Goal: Information Seeking & Learning: Check status

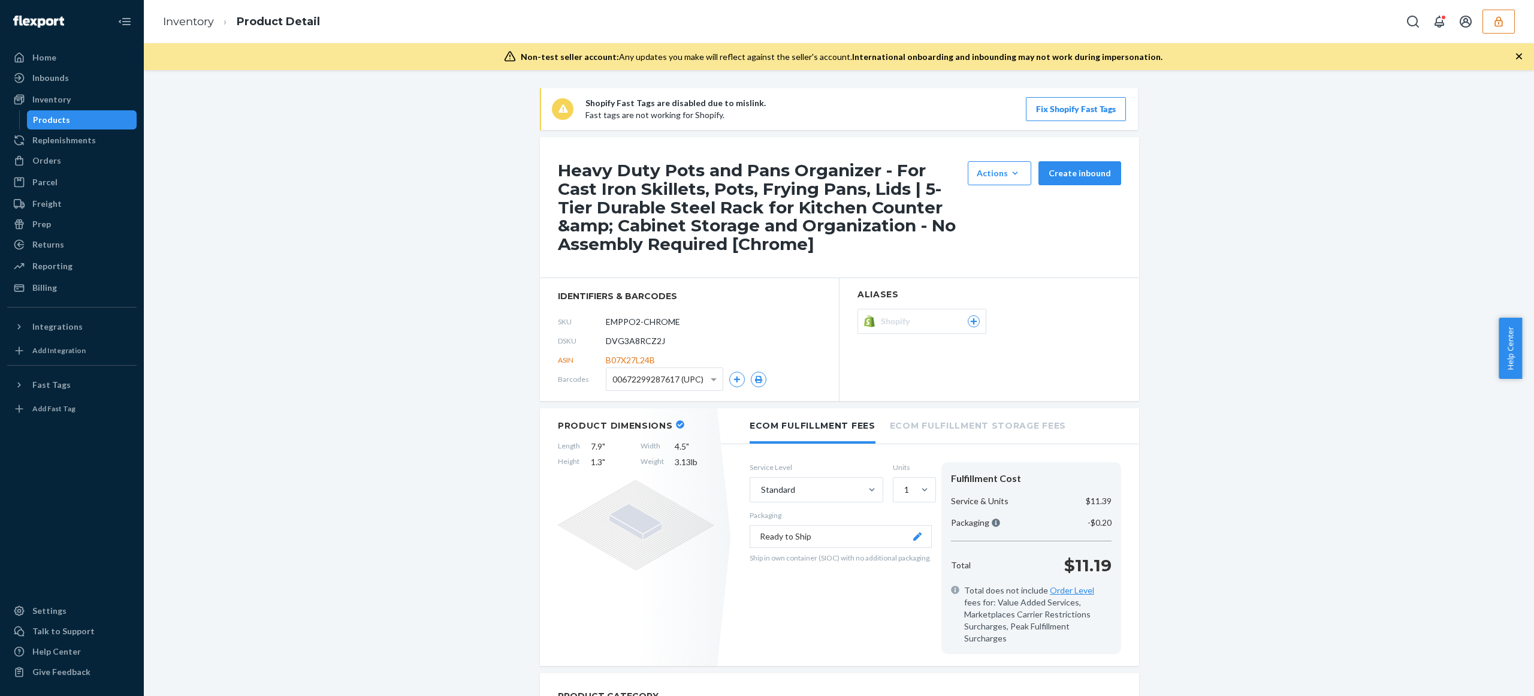
scroll to position [248, 0]
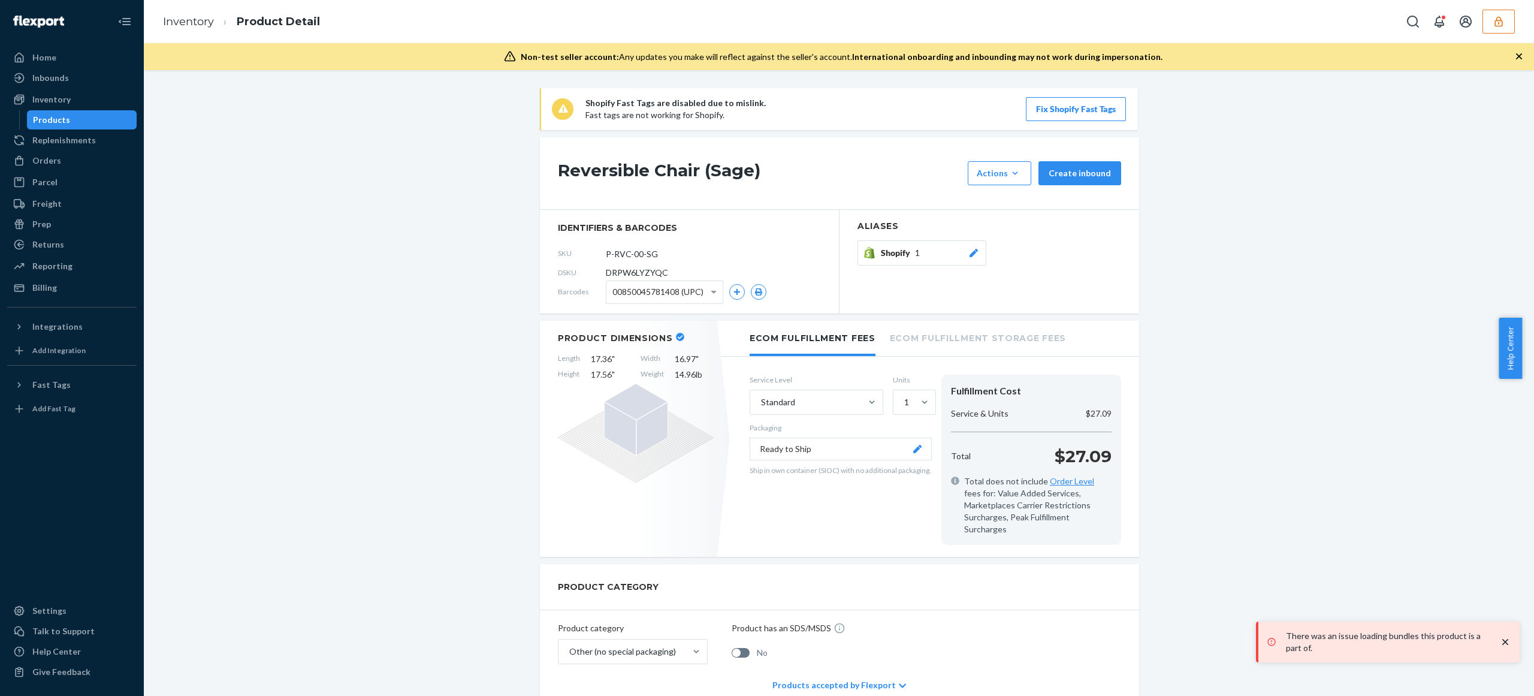
click at [1064, 463] on p "$27.09" at bounding box center [1082, 456] width 57 height 24
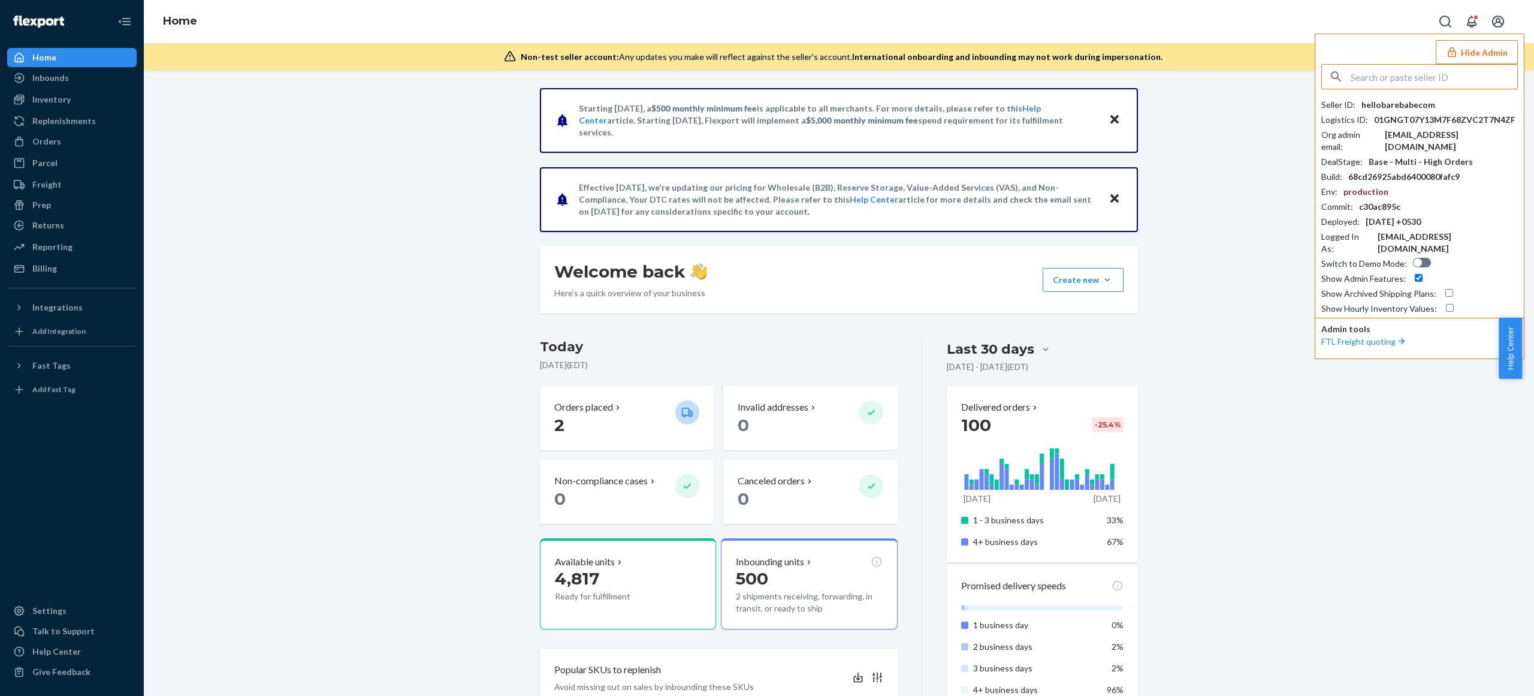
click at [1419, 77] on input "text" at bounding box center [1433, 77] width 167 height 24
paste input "anetacreativemumblrcom"
type input "anetacreativemumblrcom"
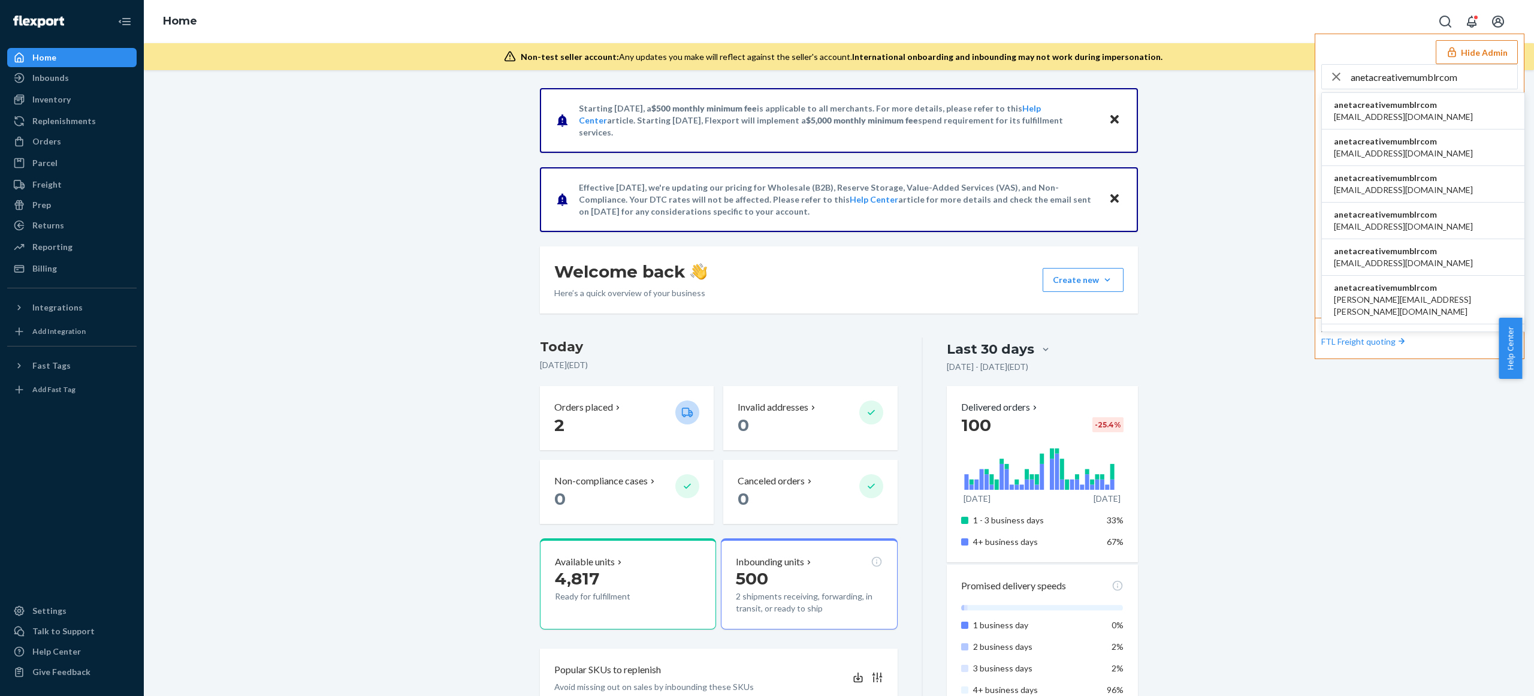
click at [1403, 101] on span "anetacreativemumblrcom" at bounding box center [1403, 105] width 139 height 12
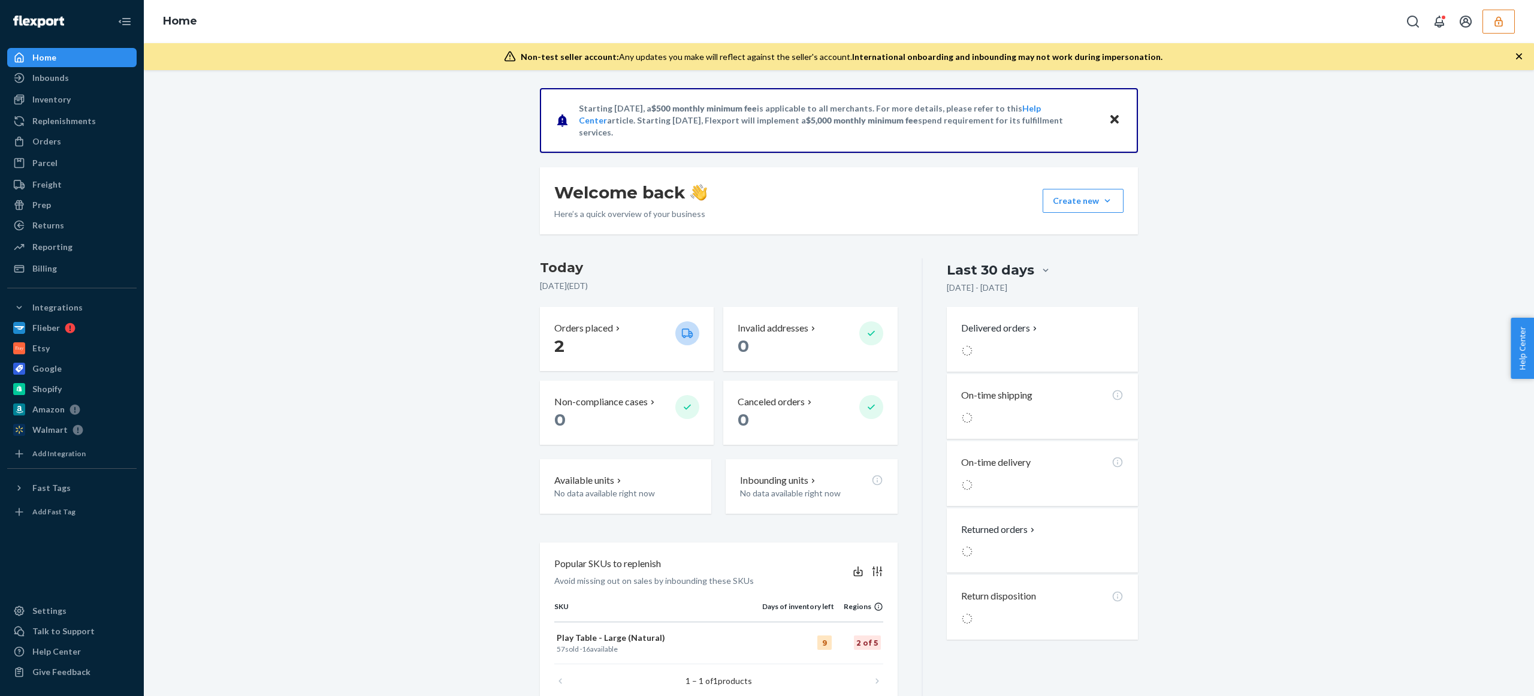
click at [1486, 29] on button "button" at bounding box center [1498, 22] width 32 height 24
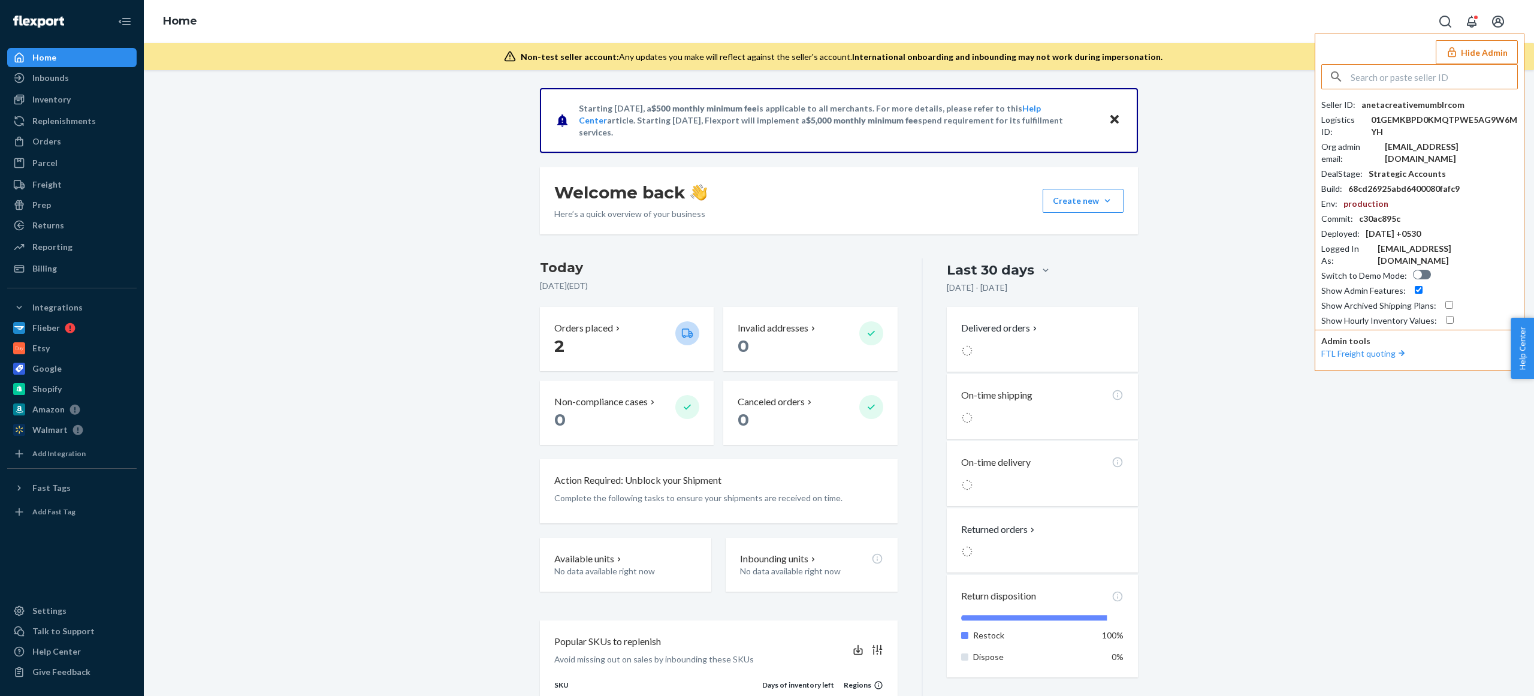
click at [1414, 120] on div "01GEMKBPD0KMQTPWE5AG9W6MYH" at bounding box center [1444, 126] width 147 height 24
click at [1415, 145] on div "aneta@creativemumblr.com" at bounding box center [1451, 153] width 133 height 24
copy div "aneta@creativemumblr.com"
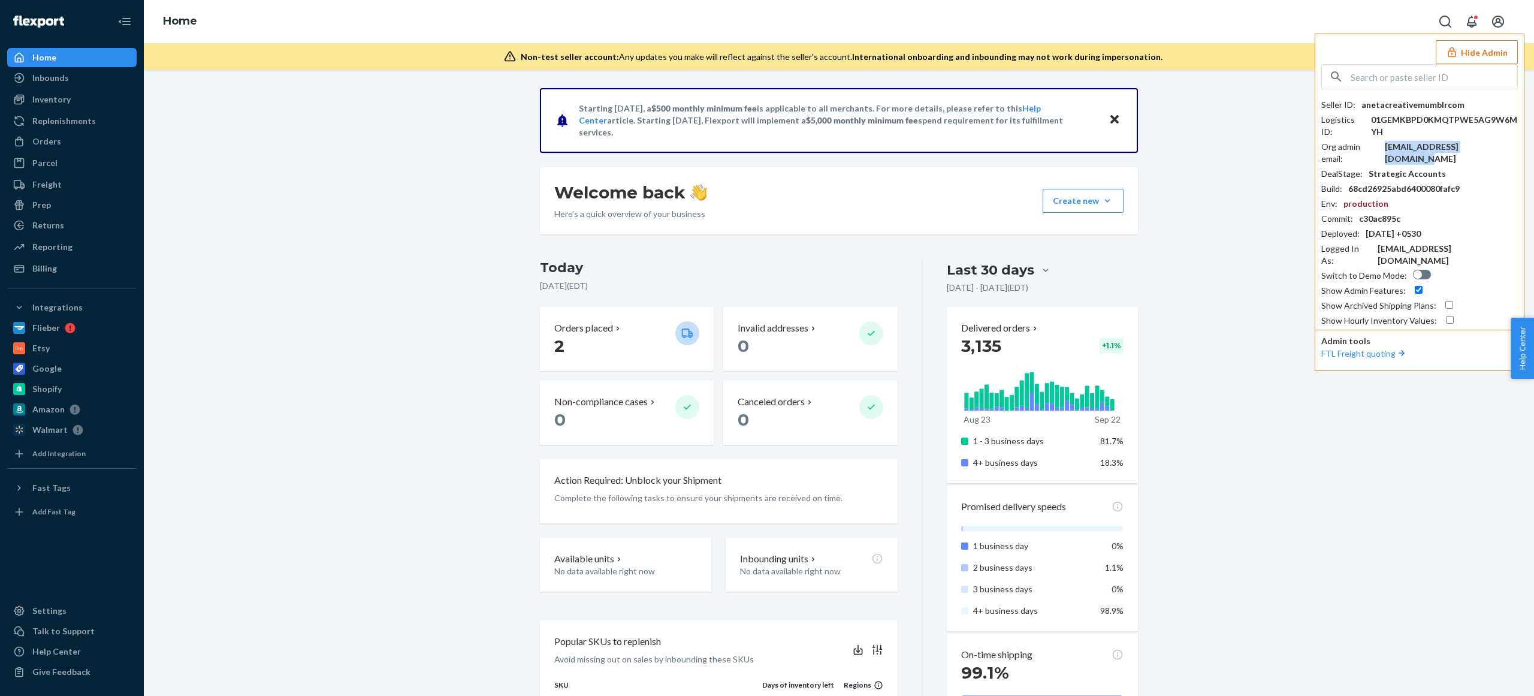
click at [1450, 84] on input "text" at bounding box center [1433, 77] width 167 height 24
paste input "liangzakcom"
type input "liangzakcom"
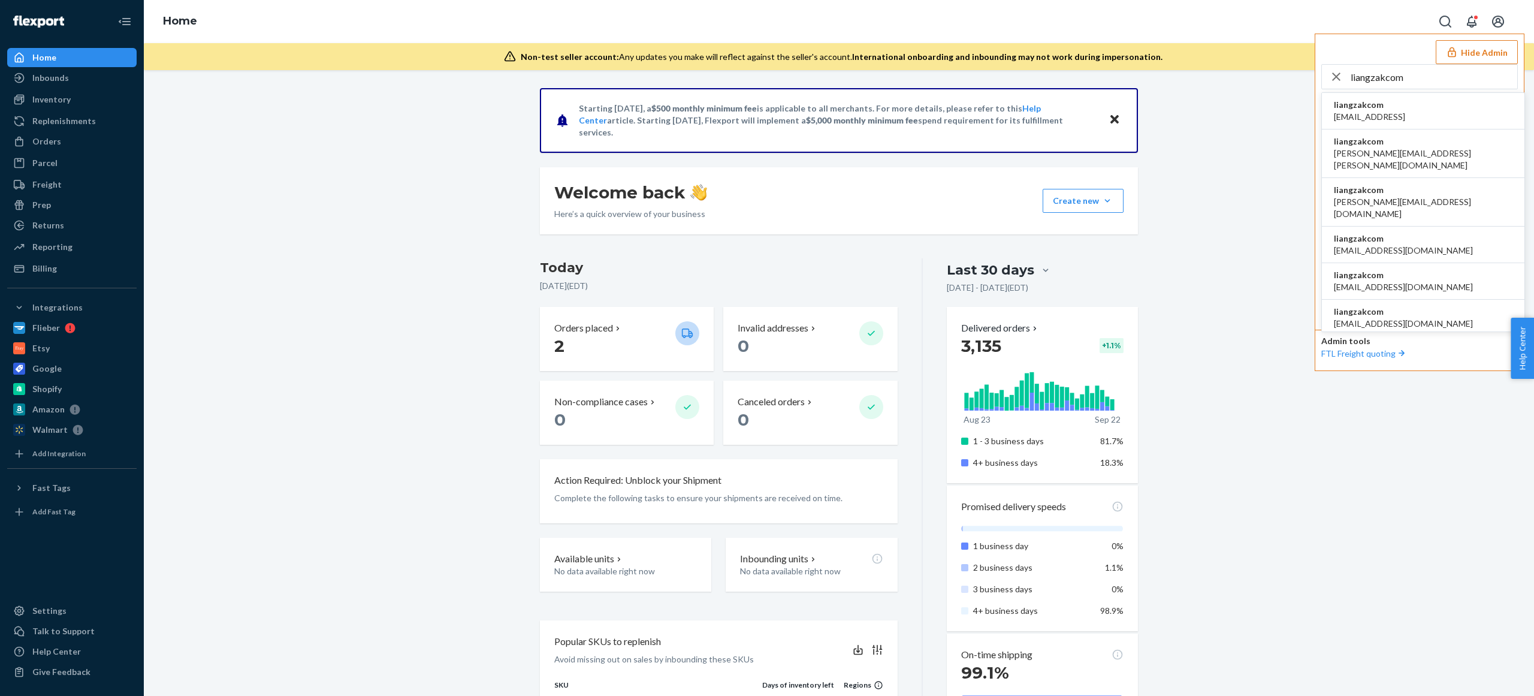
click at [1353, 119] on span "anand@mobilityecommerce.ai" at bounding box center [1369, 117] width 71 height 12
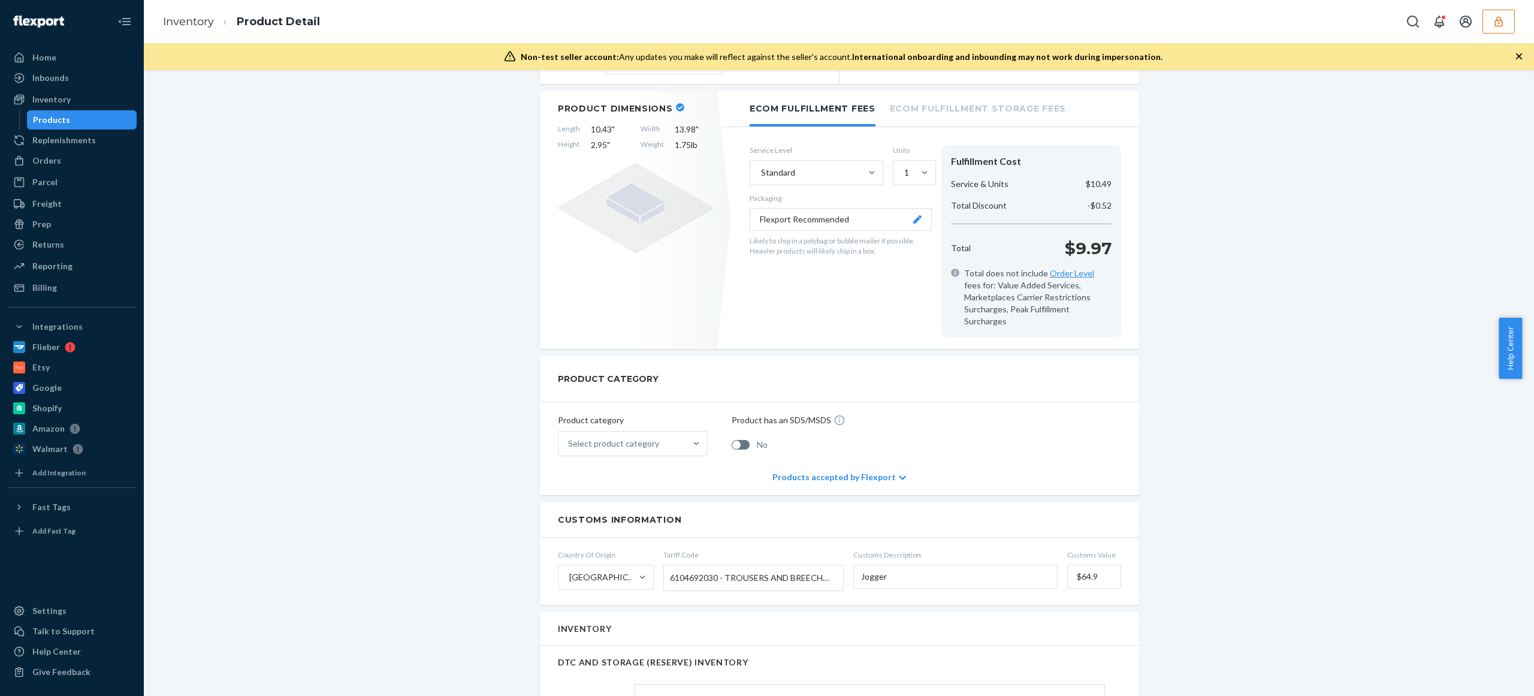
scroll to position [200, 0]
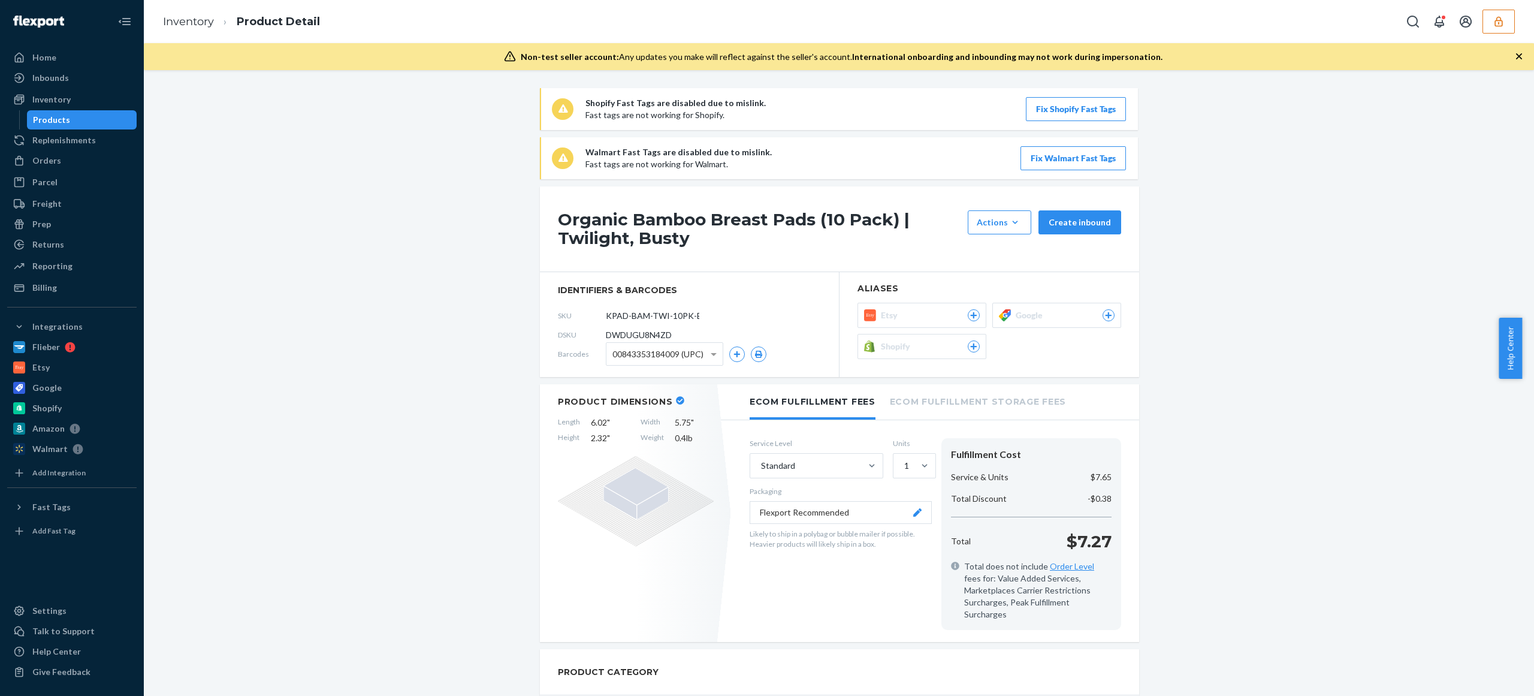
click at [1075, 540] on p "$7.27" at bounding box center [1088, 541] width 45 height 24
drag, startPoint x: 1335, startPoint y: 327, endPoint x: 1211, endPoint y: 298, distance: 126.7
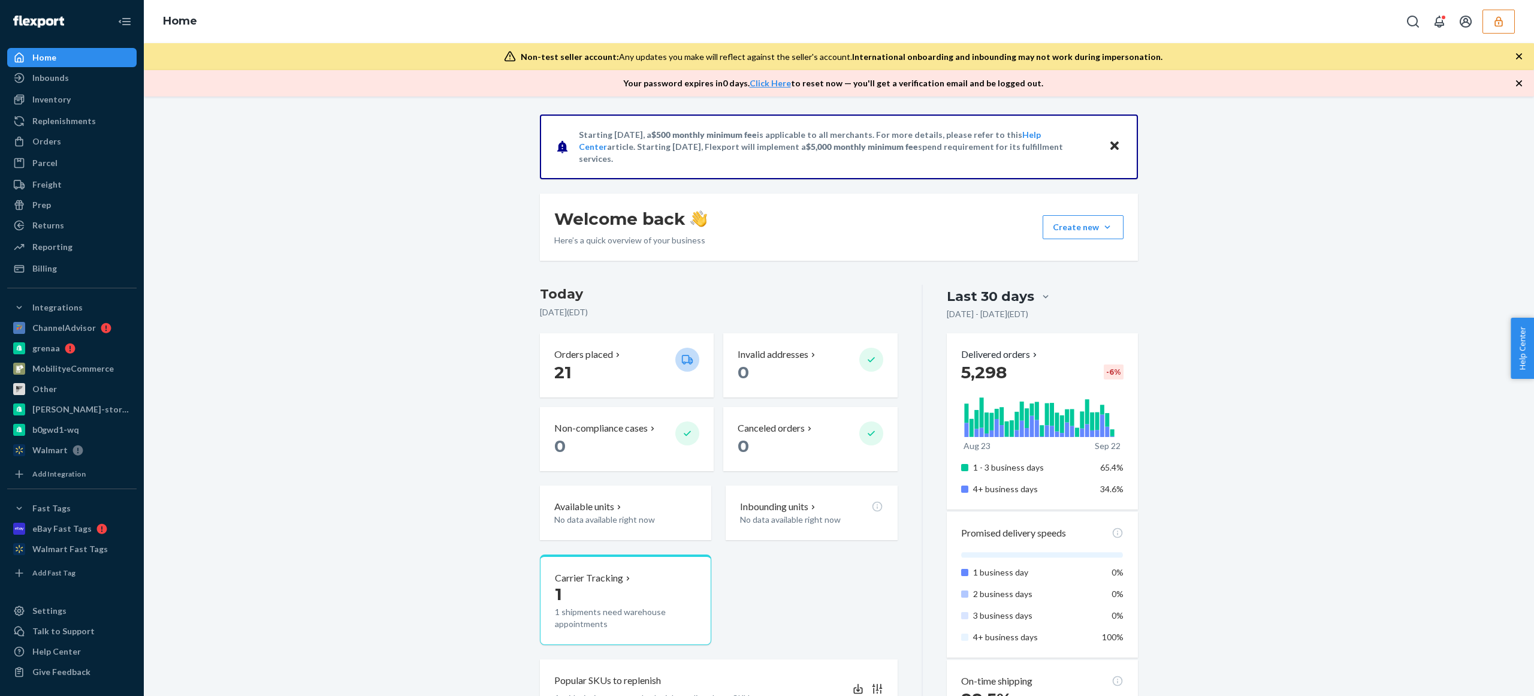
click at [1489, 27] on button "button" at bounding box center [1498, 22] width 32 height 24
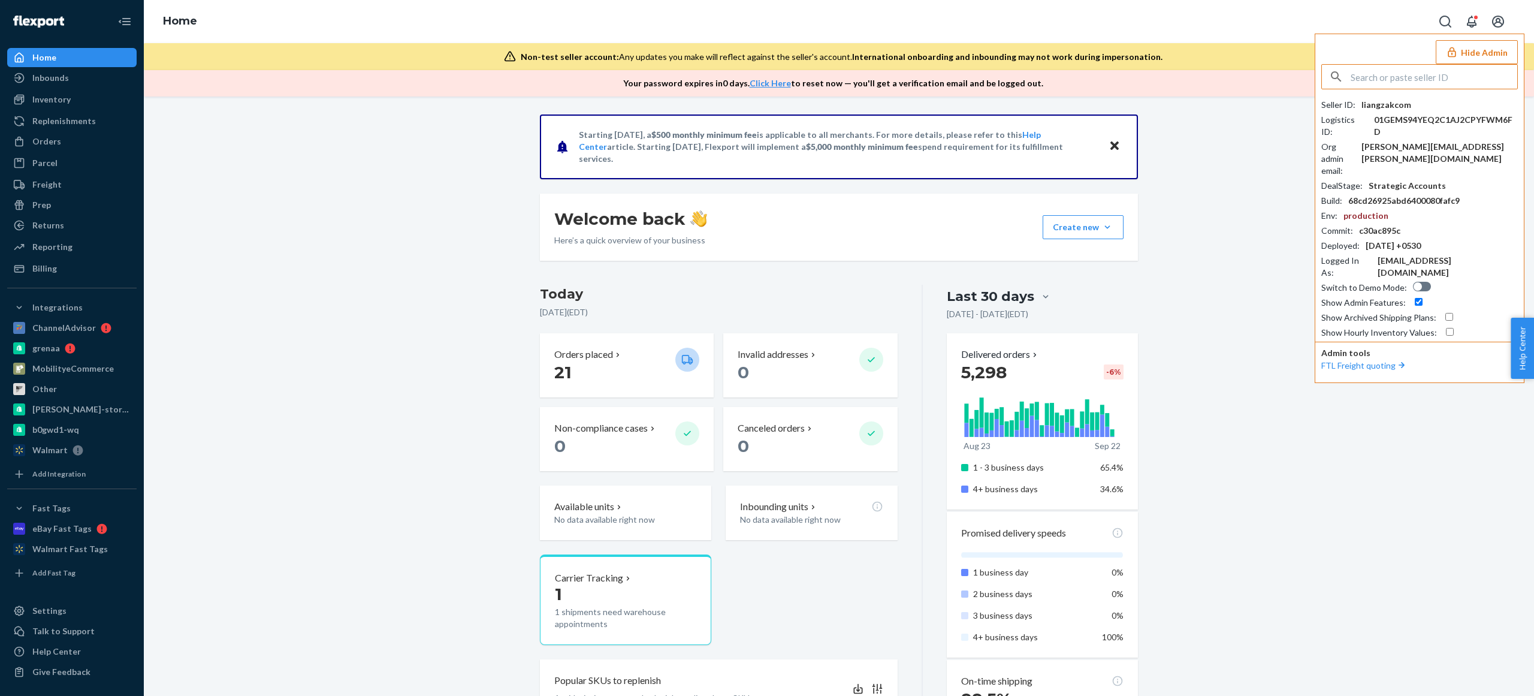
drag, startPoint x: 1421, startPoint y: 126, endPoint x: 1420, endPoint y: 141, distance: 15.6
click at [1420, 128] on div "Seller ID : liangzakcom Logistics ID : 01GEMS94YEQ2C1AJ2CPYFWM6FD Org admin ema…" at bounding box center [1419, 219] width 197 height 240
click at [1420, 141] on div "[PERSON_NAME][EMAIL_ADDRESS][PERSON_NAME][DOMAIN_NAME]" at bounding box center [1439, 153] width 156 height 24
